Goal: Navigation & Orientation: Find specific page/section

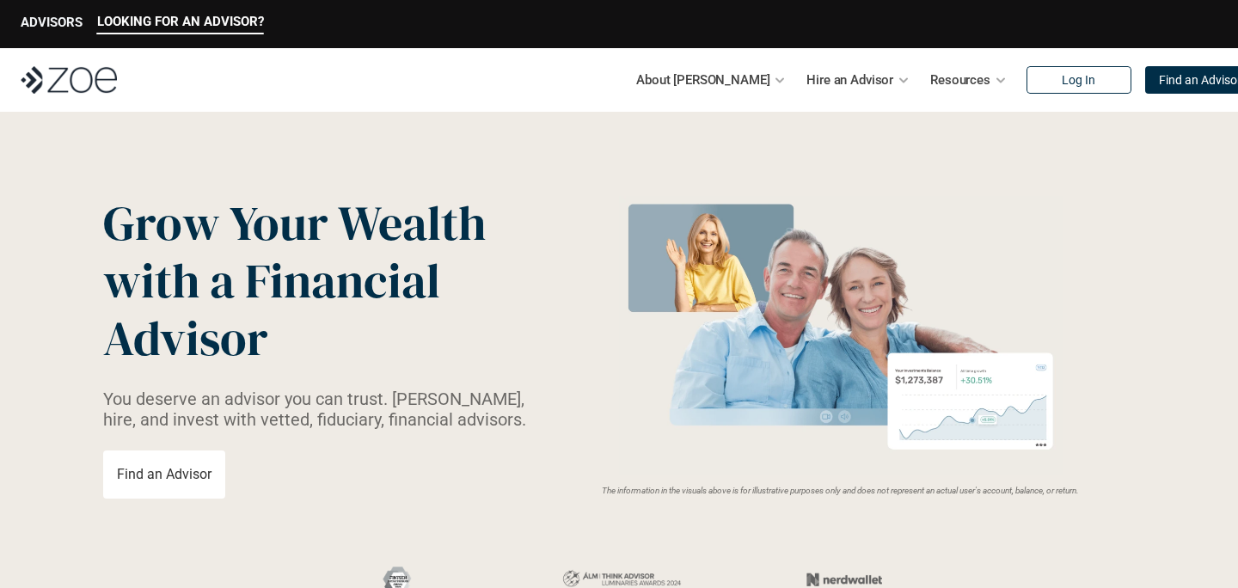
click at [63, 72] on img at bounding box center [69, 80] width 96 height 28
click at [40, 27] on p "ADVISORS" at bounding box center [52, 22] width 62 height 15
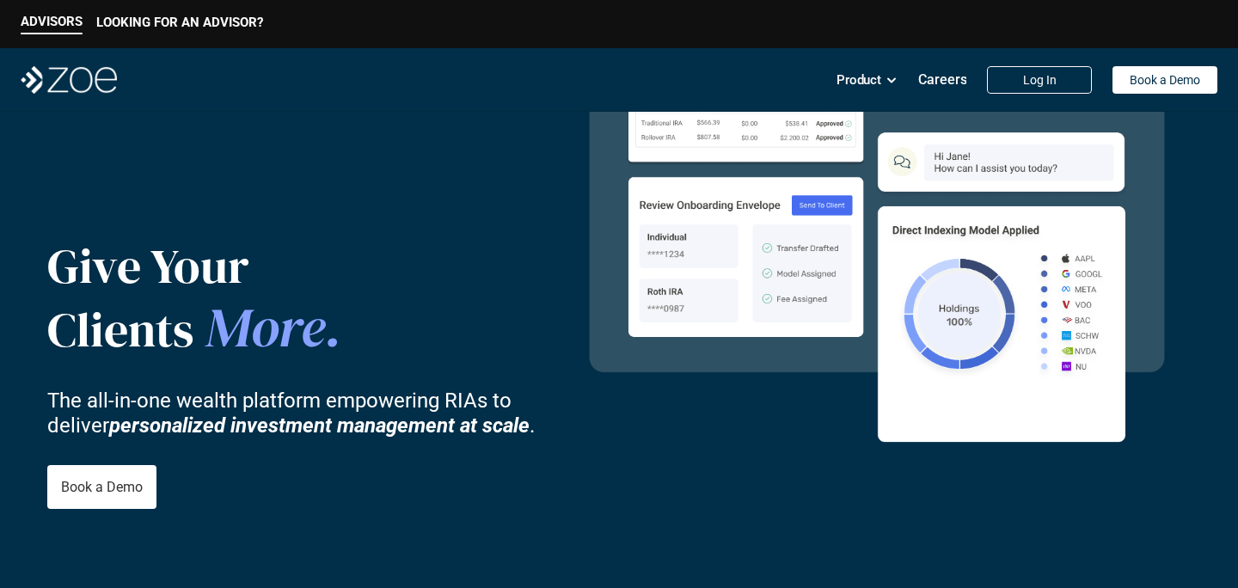
click at [44, 83] on img at bounding box center [69, 80] width 96 height 28
